Goal: Task Accomplishment & Management: Use online tool/utility

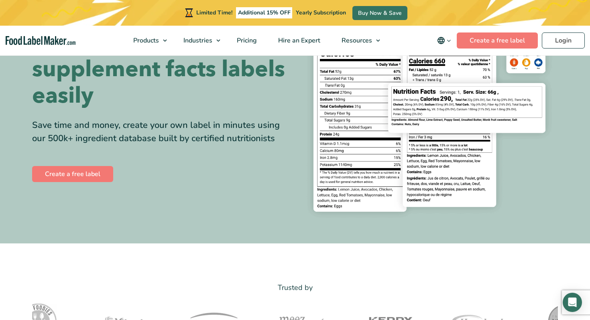
click at [179, 140] on div "Save time and money, create your own label in minutes using our 500k+ ingredien…" at bounding box center [160, 132] width 257 height 26
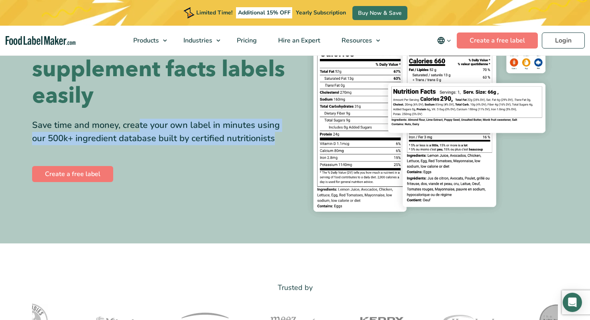
click at [179, 140] on div "Save time and money, create your own label in minutes using our 500k+ ingredien…" at bounding box center [160, 132] width 257 height 26
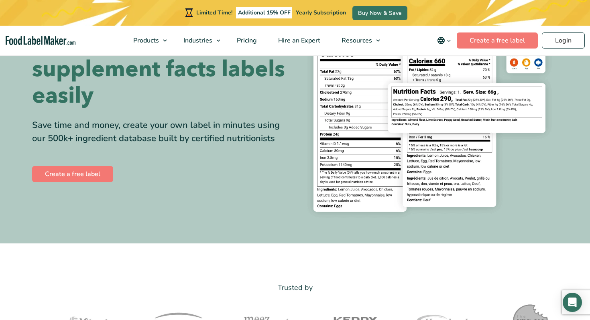
click at [181, 98] on h1 "Create compliant supplement facts labels easily" at bounding box center [160, 69] width 257 height 79
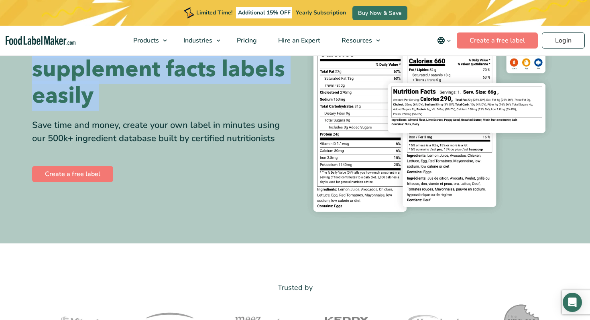
click at [181, 98] on h1 "Create compliant supplement facts labels easily" at bounding box center [160, 69] width 257 height 79
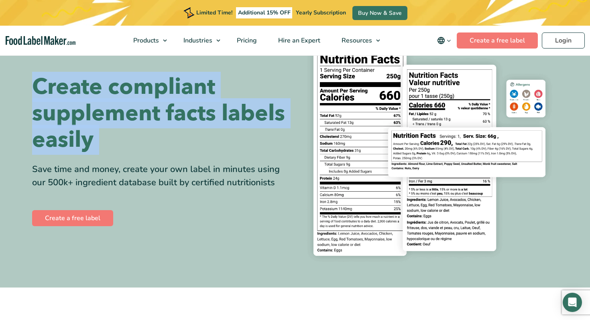
click at [181, 98] on h1 "Create compliant supplement facts labels easily" at bounding box center [160, 113] width 257 height 79
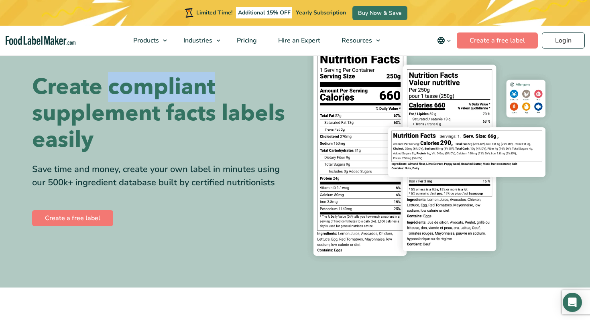
click at [181, 98] on h1 "Create compliant supplement facts labels easily" at bounding box center [160, 113] width 257 height 79
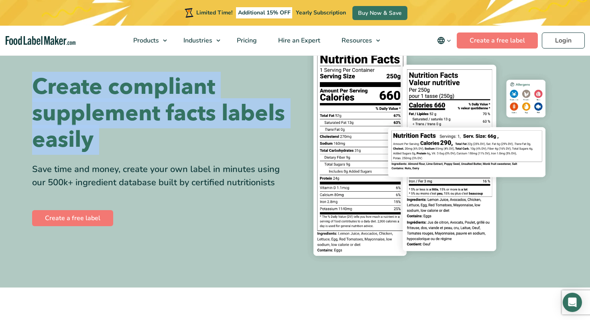
click at [181, 98] on h1 "Create compliant supplement facts labels easily" at bounding box center [160, 113] width 257 height 79
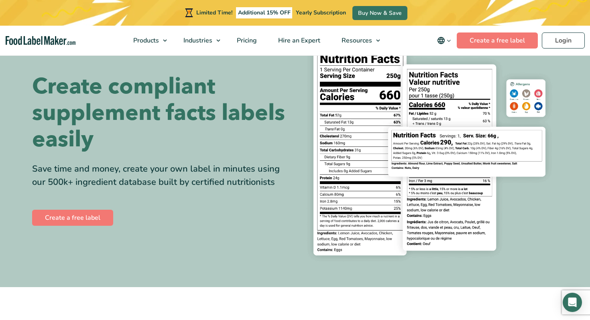
click at [268, 136] on h1 "Create compliant supplement facts labels easily" at bounding box center [160, 112] width 257 height 79
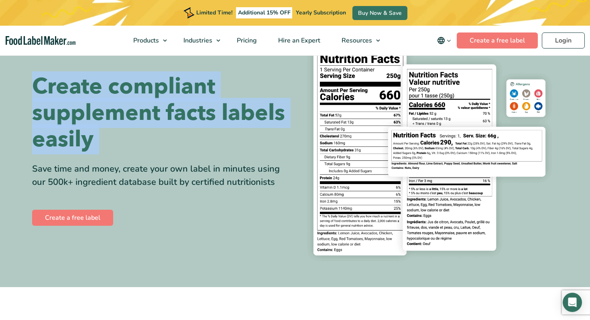
click at [268, 136] on h1 "Create compliant supplement facts labels easily" at bounding box center [160, 112] width 257 height 79
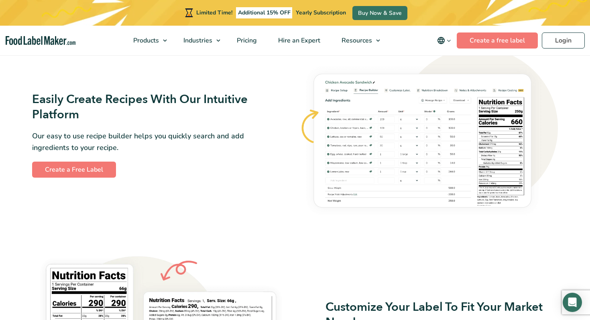
scroll to position [479, 0]
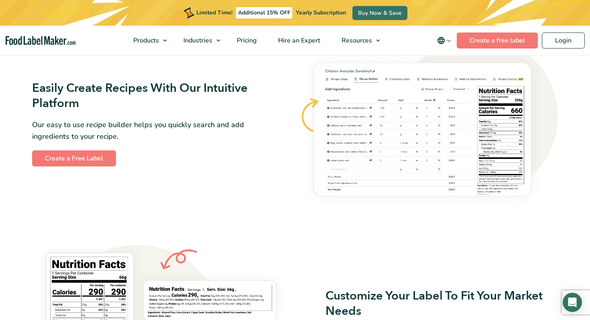
click at [268, 136] on div "Easily Create Recipes With Our Intuitive Platform Our easy to use recipe builde…" at bounding box center [161, 124] width 258 height 86
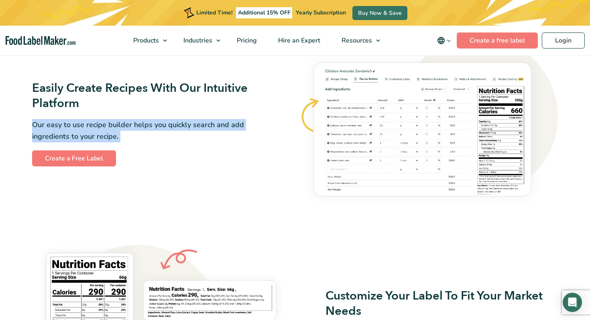
click at [268, 136] on div "Easily Create Recipes With Our Intuitive Platform Our easy to use recipe builde…" at bounding box center [161, 124] width 258 height 86
click at [86, 159] on link "Create a Free Label" at bounding box center [74, 159] width 84 height 16
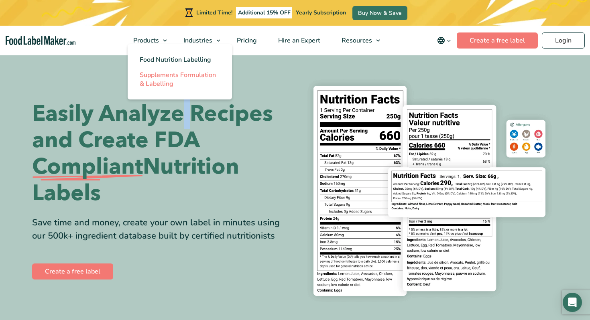
click at [168, 73] on span "Supplements Formulation & Labelling" at bounding box center [178, 80] width 76 height 18
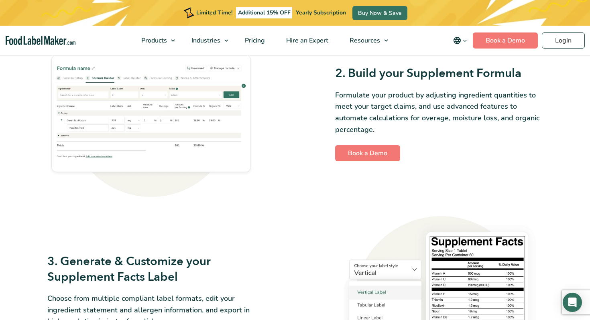
scroll to position [590, 0]
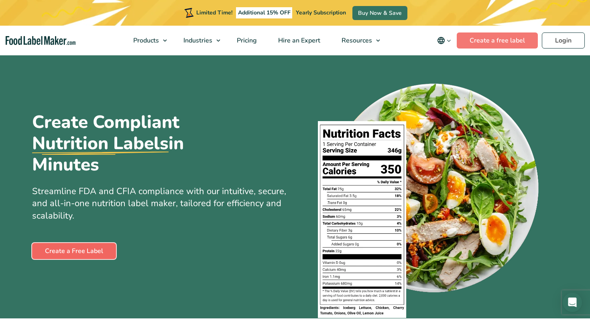
click at [87, 246] on link "Create a Free Label" at bounding box center [74, 251] width 84 height 16
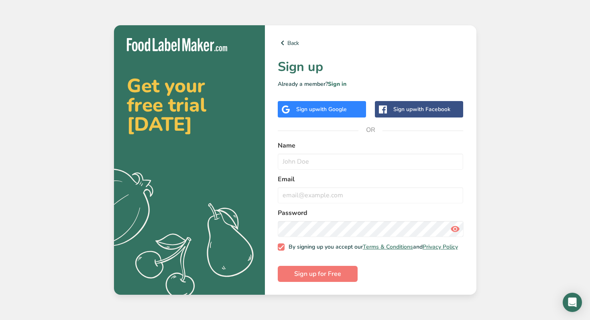
click at [150, 194] on icon at bounding box center [112, 207] width 86 height 84
click at [325, 107] on span "with Google" at bounding box center [331, 110] width 31 height 8
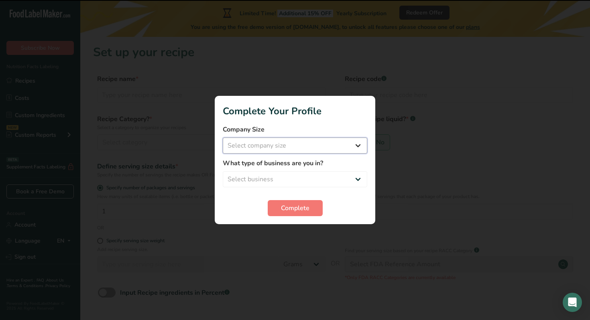
click at [306, 145] on select "Select company size Fewer than 10 Employees 10 to 50 Employees 51 to 500 Employ…" at bounding box center [295, 146] width 145 height 16
select select "1"
click at [287, 177] on select "Select business Packaged Food Manufacturer Restaurant & Cafe Bakery Meal Plans …" at bounding box center [295, 179] width 145 height 16
select select "8"
click at [281, 211] on button "Complete" at bounding box center [295, 208] width 55 height 16
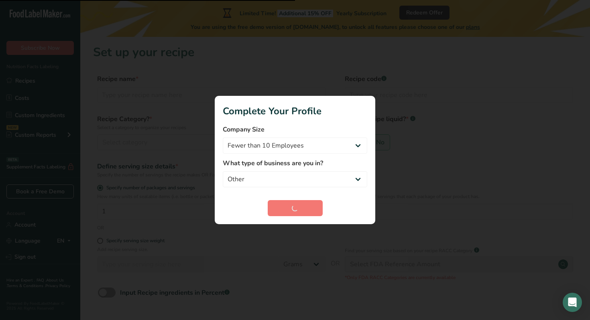
click at [282, 77] on div at bounding box center [295, 160] width 590 height 320
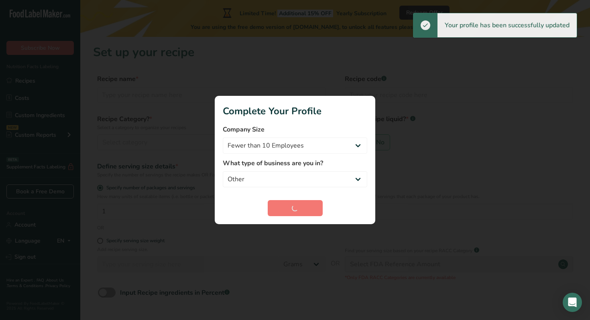
click at [282, 77] on div at bounding box center [295, 160] width 590 height 320
click at [330, 58] on div at bounding box center [295, 160] width 590 height 320
click at [155, 157] on div at bounding box center [295, 160] width 590 height 320
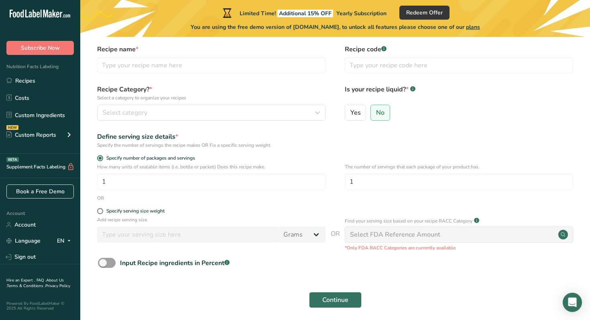
scroll to position [32, 0]
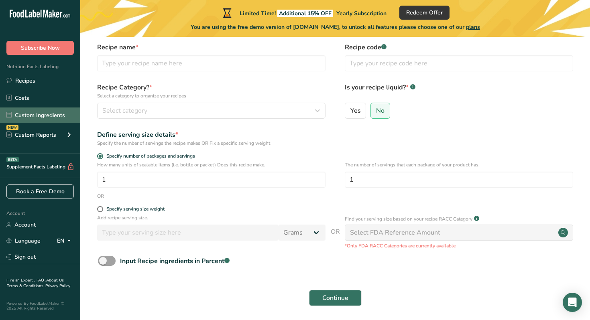
click at [35, 117] on link "Custom Ingredients" at bounding box center [40, 115] width 80 height 15
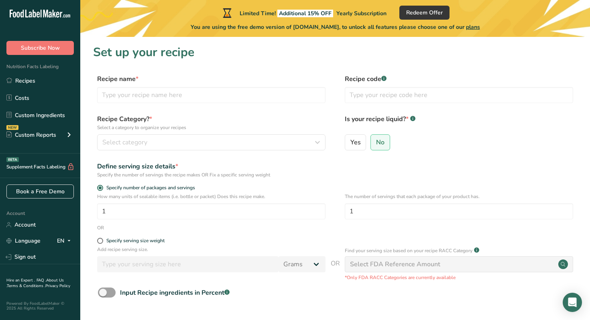
scroll to position [32, 0]
